Goal: Browse casually

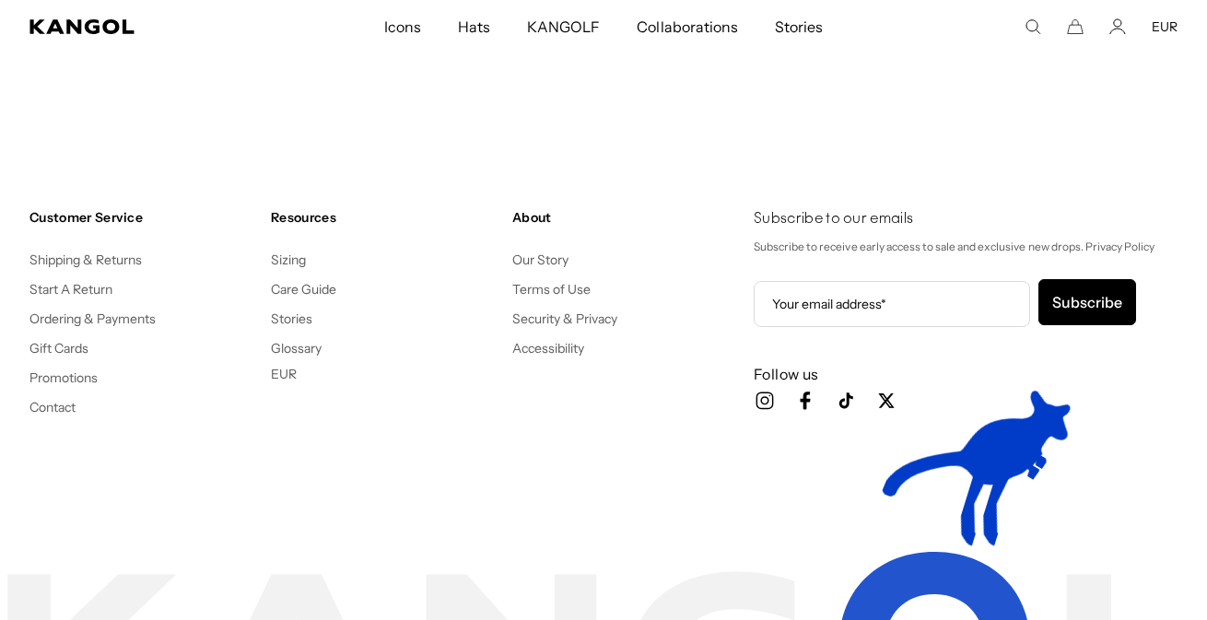
scroll to position [0, 380]
